Goal: Transaction & Acquisition: Purchase product/service

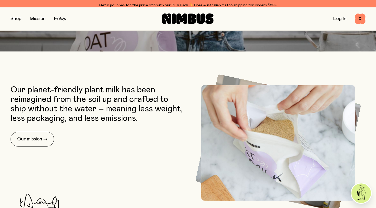
scroll to position [262, 0]
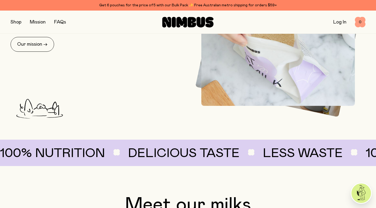
click at [362, 25] on span "0" at bounding box center [360, 22] width 11 height 11
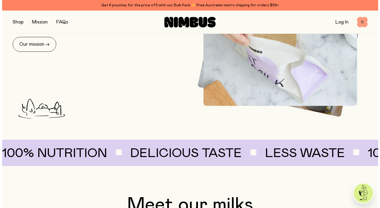
scroll to position [0, 0]
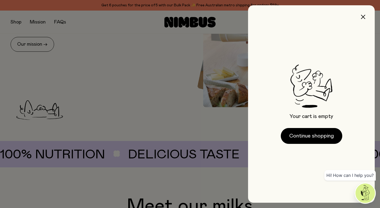
click at [188, 113] on div at bounding box center [190, 104] width 380 height 208
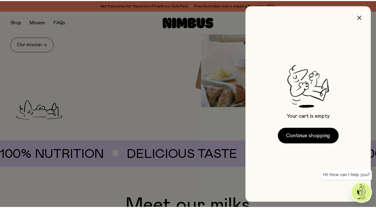
scroll to position [262, 0]
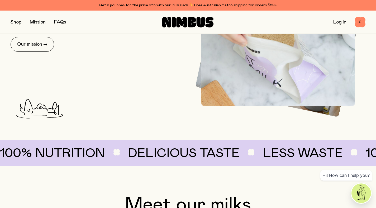
click at [16, 22] on button "button" at bounding box center [16, 21] width 11 height 7
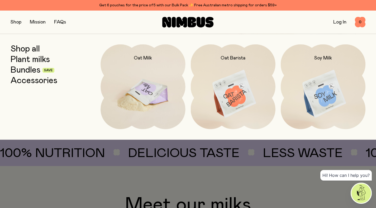
click at [136, 64] on img at bounding box center [143, 94] width 85 height 100
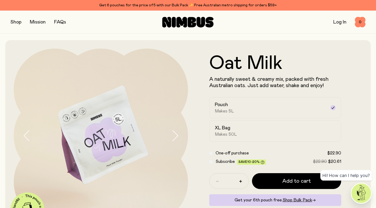
click at [269, 173] on form "Oat Milk A naturally sweet & creamy mix, packed with fresh Australian oats. Jus…" at bounding box center [275, 136] width 175 height 164
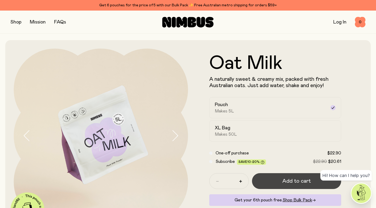
click at [271, 175] on button "Add to cart" at bounding box center [297, 181] width 90 height 16
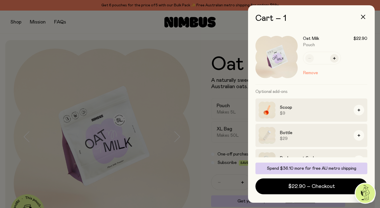
click at [154, 158] on div at bounding box center [190, 104] width 380 height 208
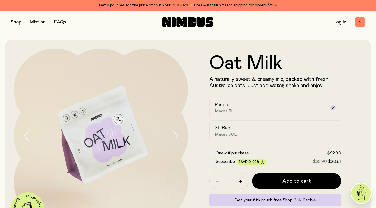
click at [179, 21] on icon at bounding box center [182, 22] width 11 height 11
